Goal: Transaction & Acquisition: Purchase product/service

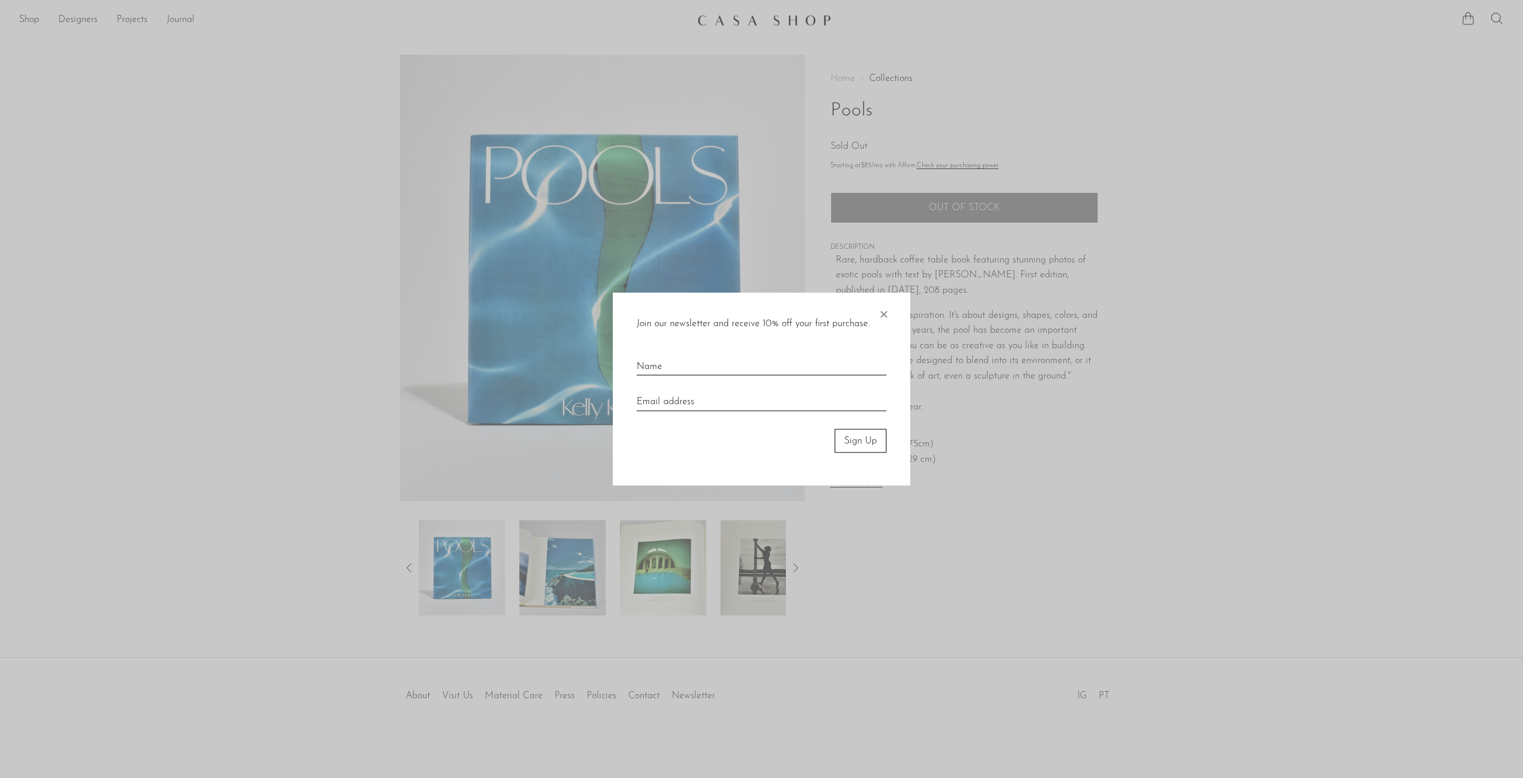
click at [883, 309] on span "×" at bounding box center [883, 311] width 12 height 38
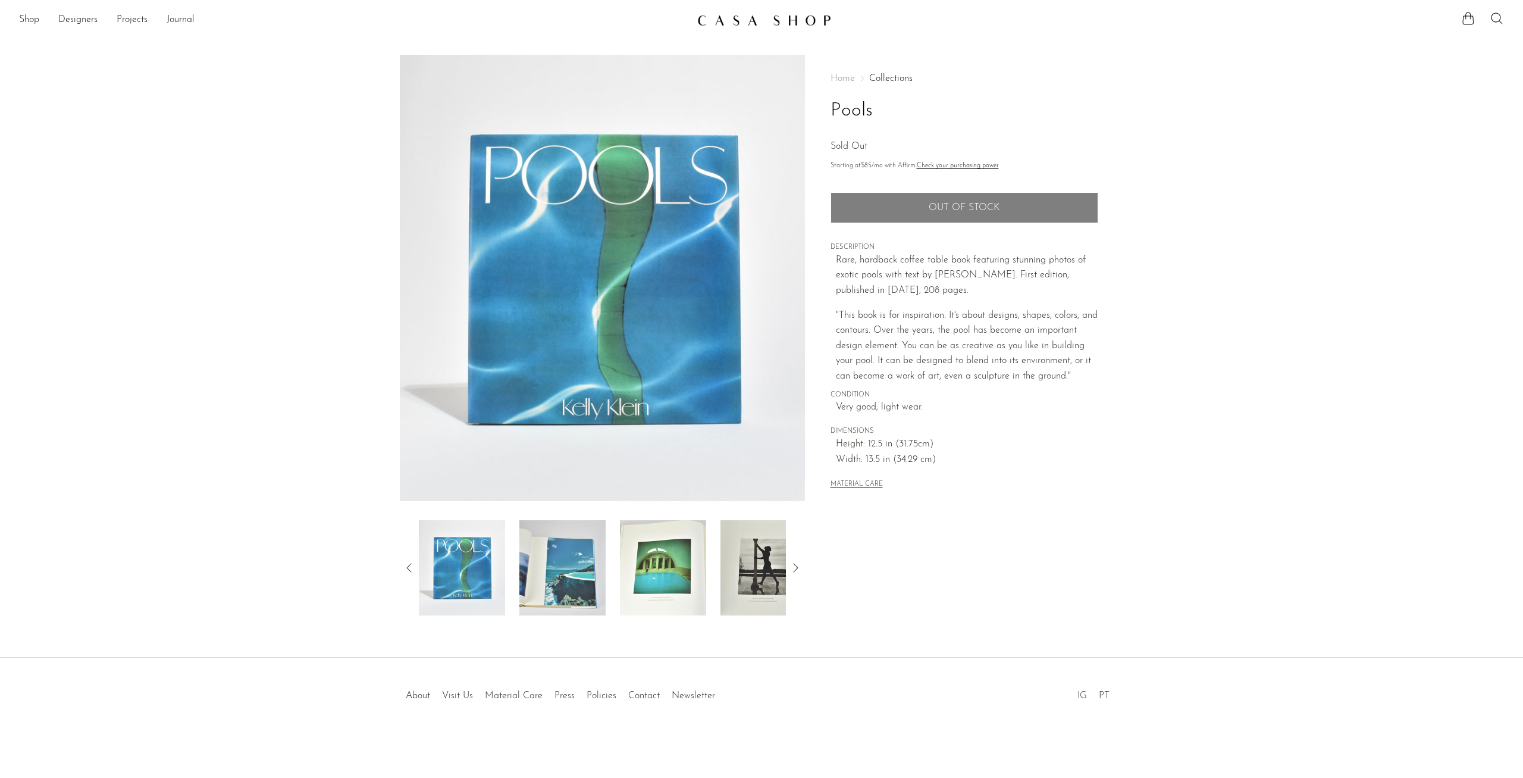
click at [861, 296] on p "Rare, hardback coffee table book featuring stunning photos of exotic pools with…" at bounding box center [967, 276] width 262 height 46
click at [453, 559] on img at bounding box center [462, 567] width 86 height 95
click at [564, 575] on img at bounding box center [562, 567] width 86 height 95
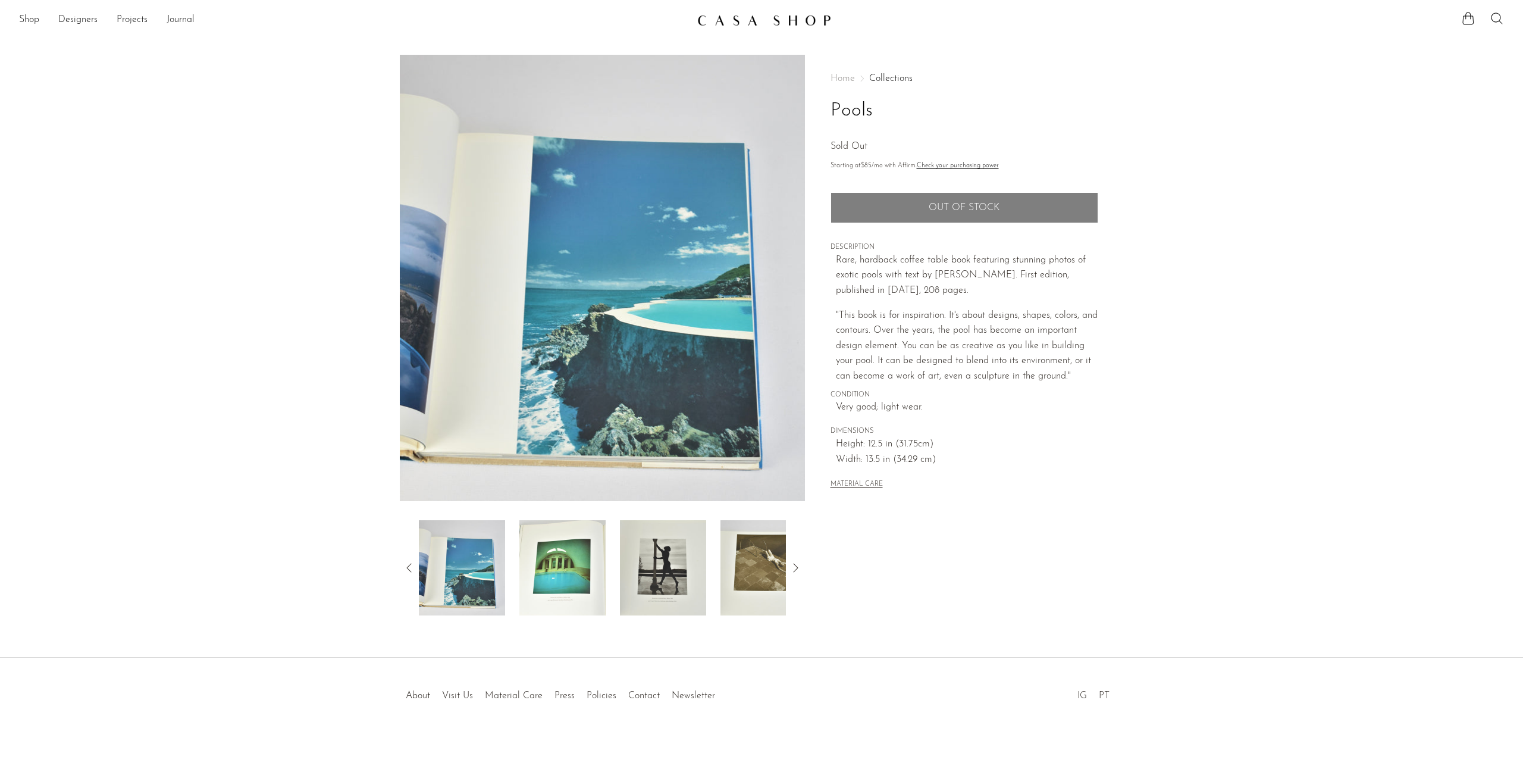
click at [554, 573] on img at bounding box center [562, 567] width 86 height 95
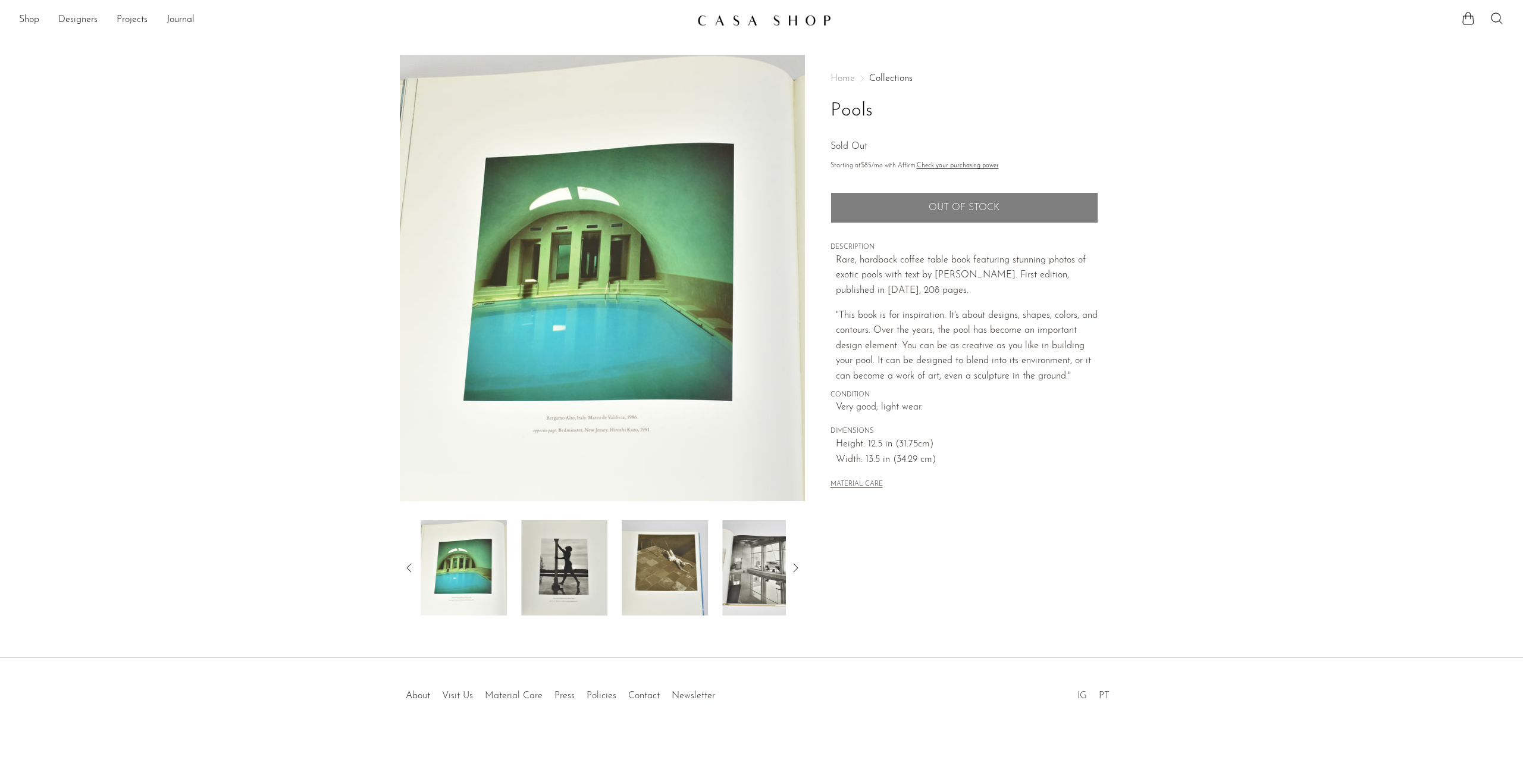
click at [556, 566] on img at bounding box center [564, 567] width 86 height 95
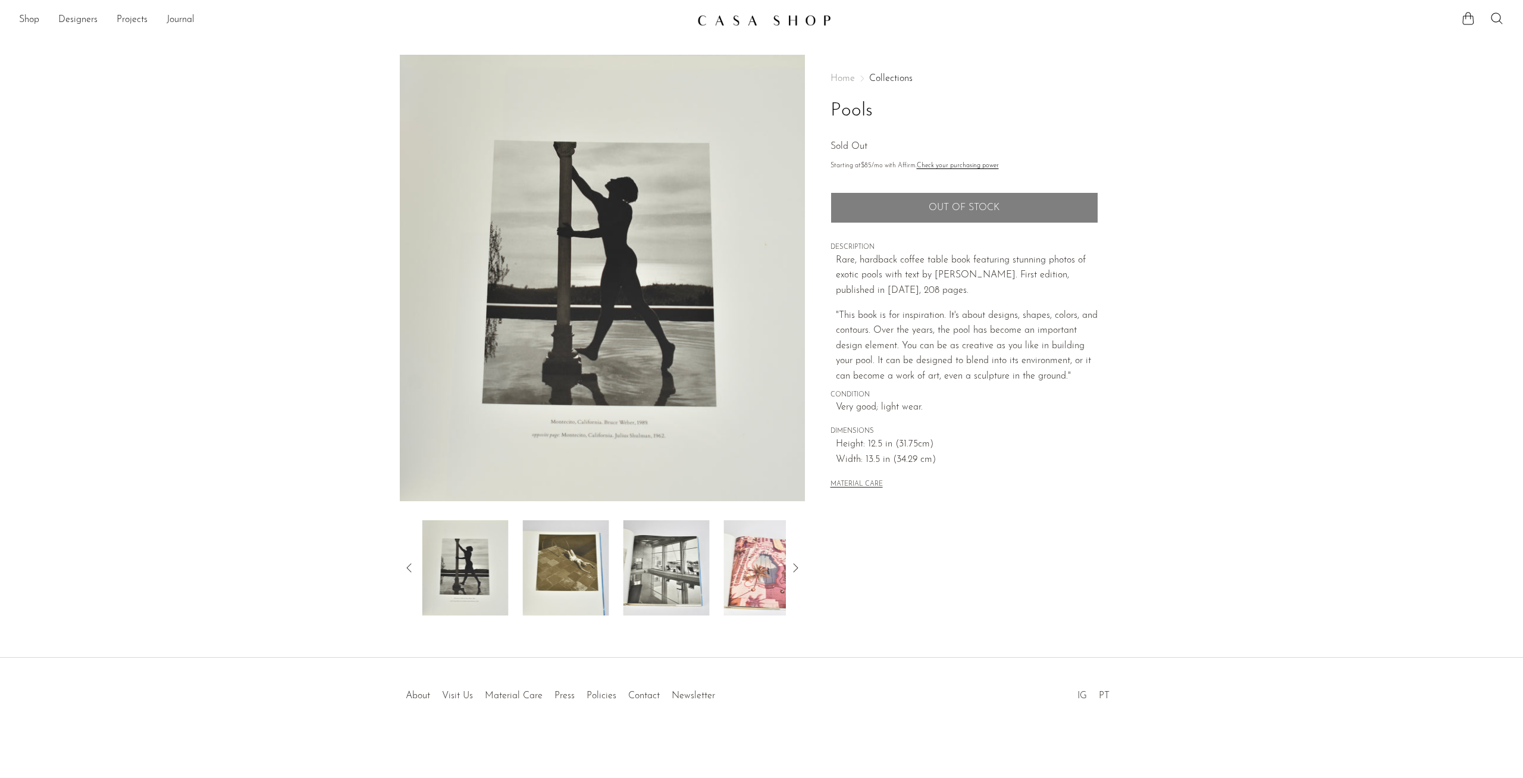
click at [556, 566] on img at bounding box center [566, 567] width 86 height 95
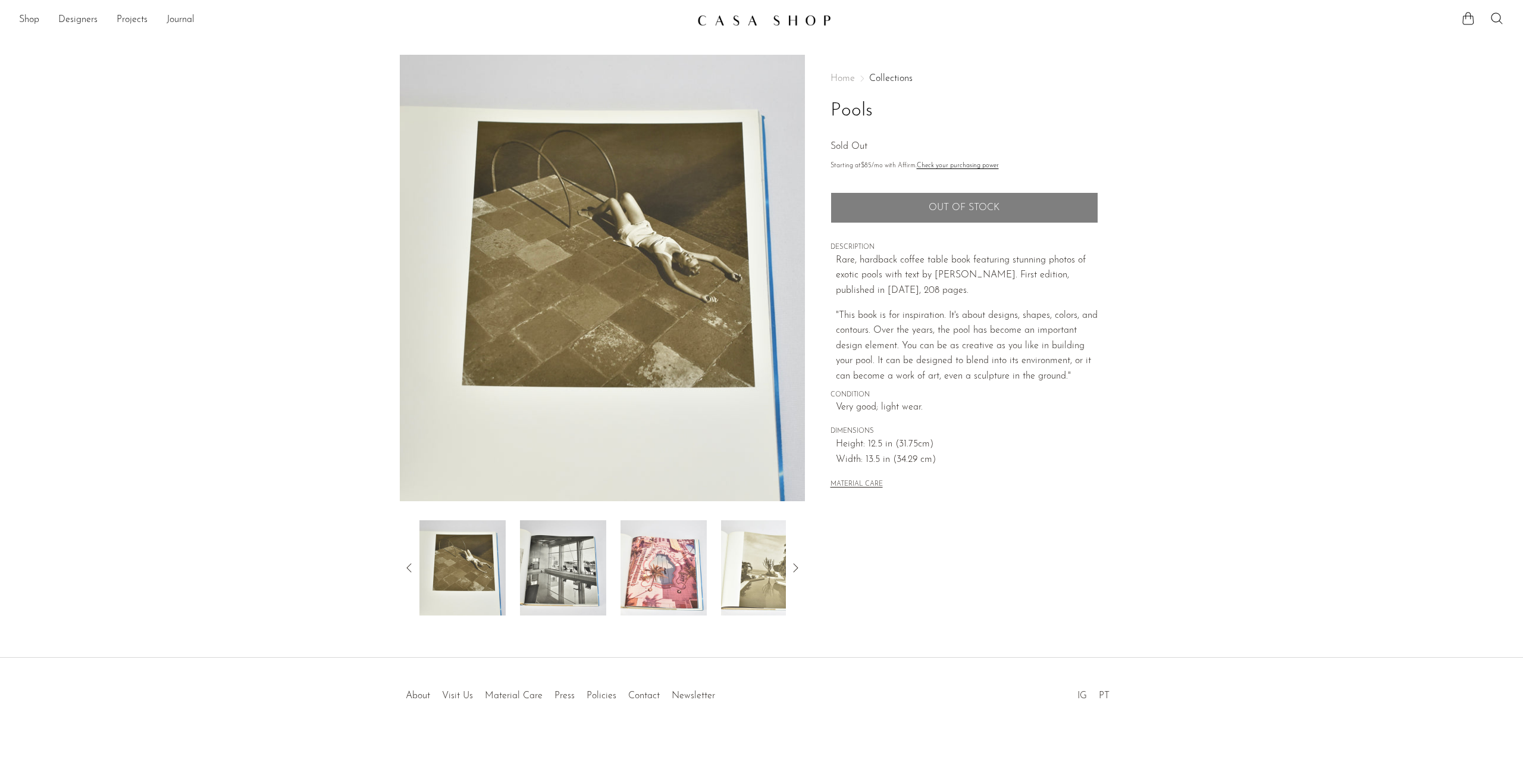
click at [557, 566] on img at bounding box center [563, 567] width 86 height 95
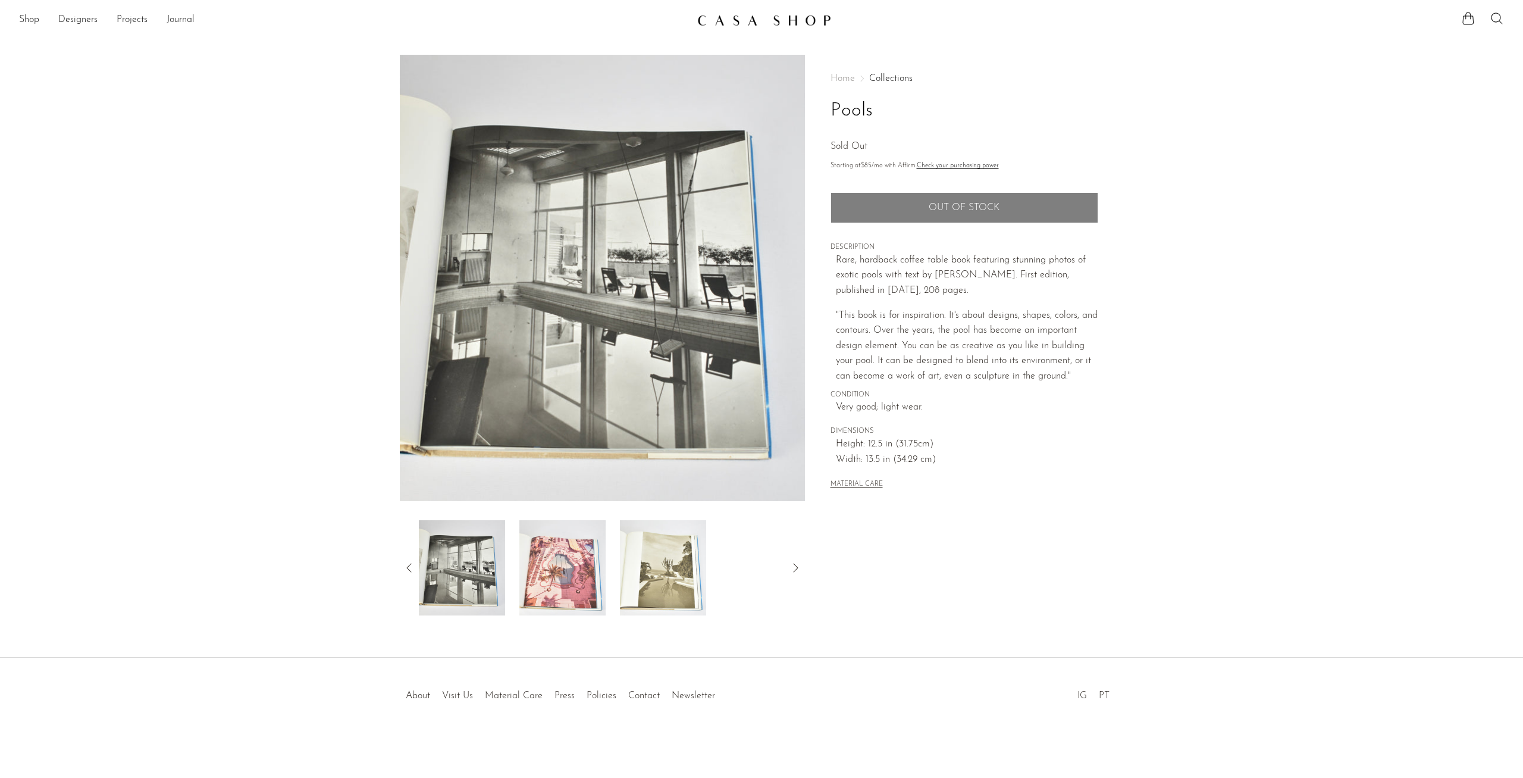
click at [557, 566] on img at bounding box center [562, 567] width 86 height 95
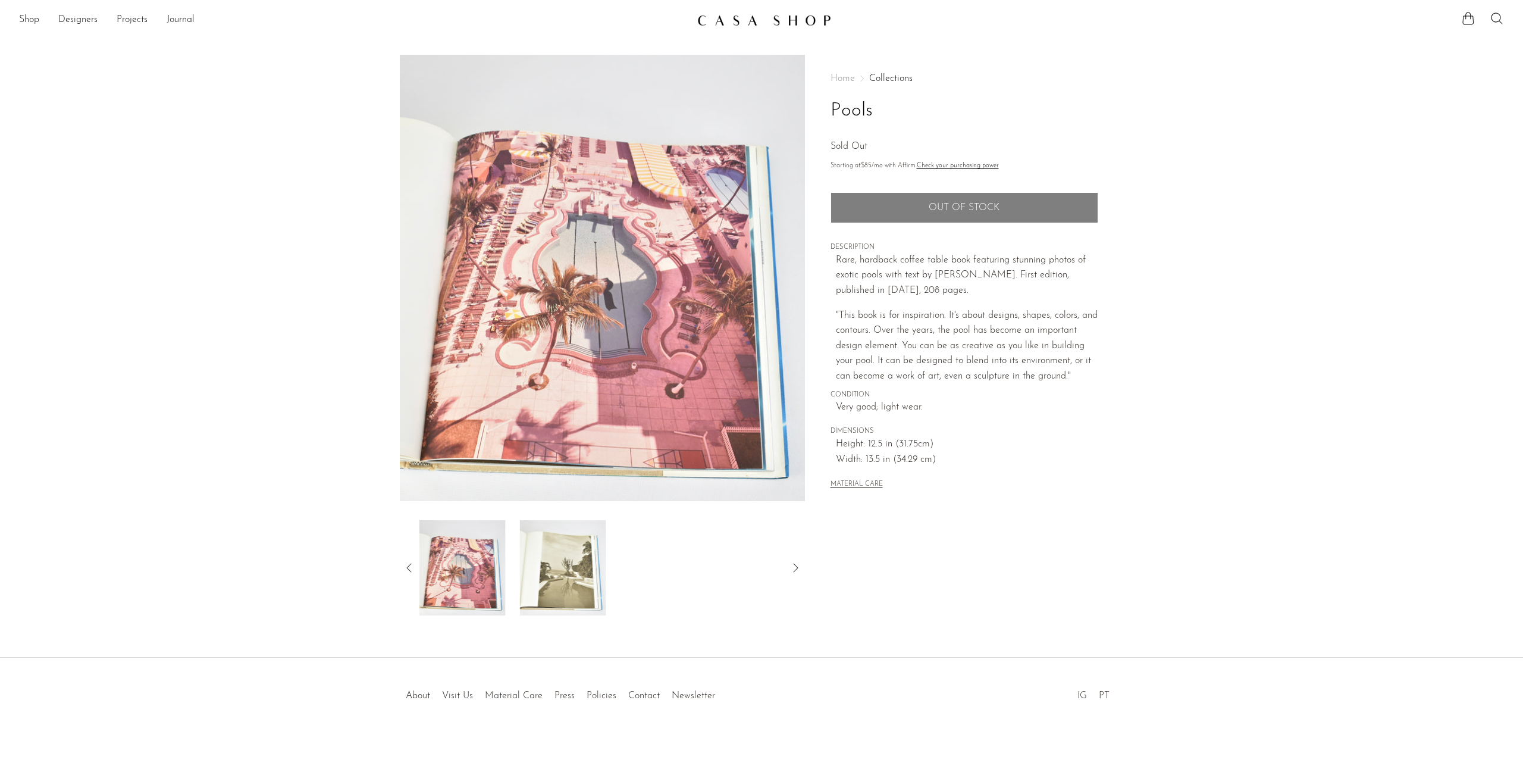
click at [557, 566] on img at bounding box center [563, 567] width 86 height 95
